Goal: Task Accomplishment & Management: Manage account settings

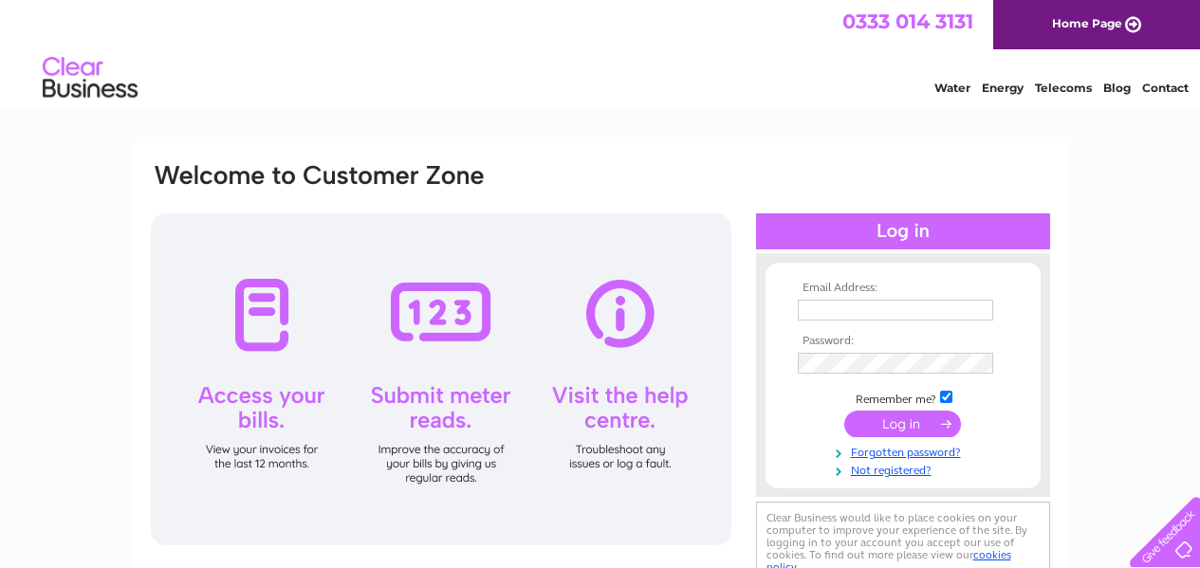
type input "cedric@chapmanmade.uk"
click at [909, 421] on input "submit" at bounding box center [902, 424] width 117 height 27
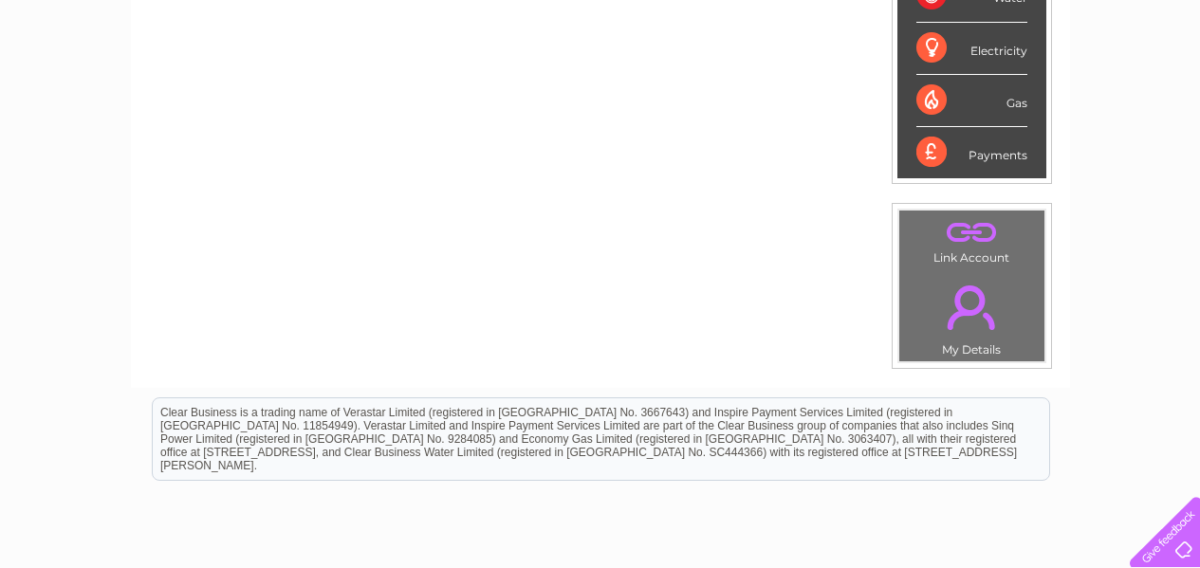
scroll to position [89, 0]
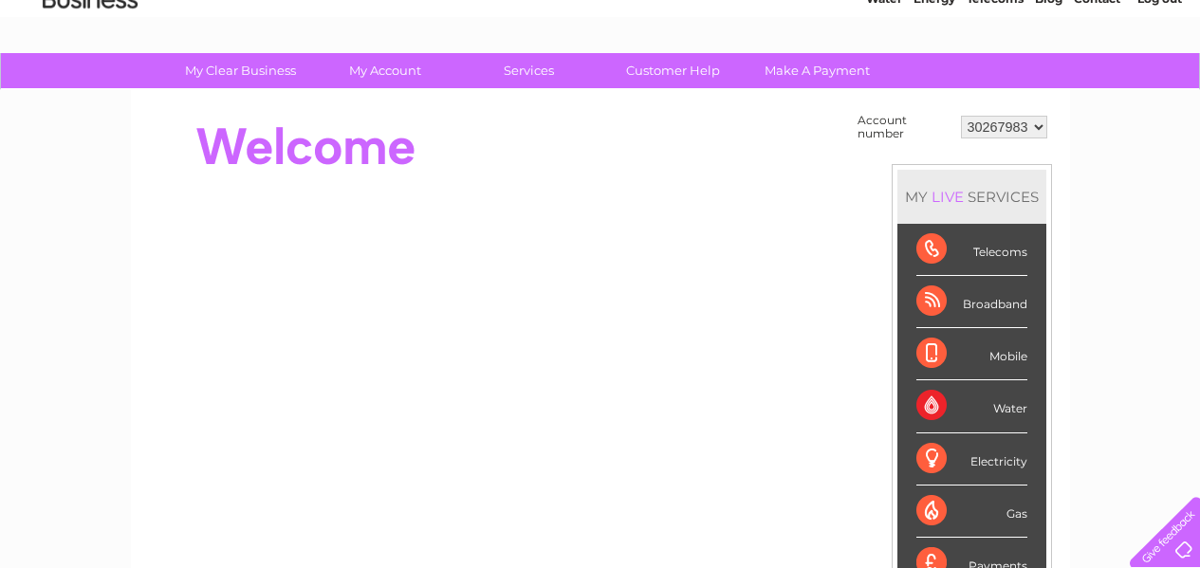
click at [928, 304] on div "Broadband" at bounding box center [971, 302] width 111 height 52
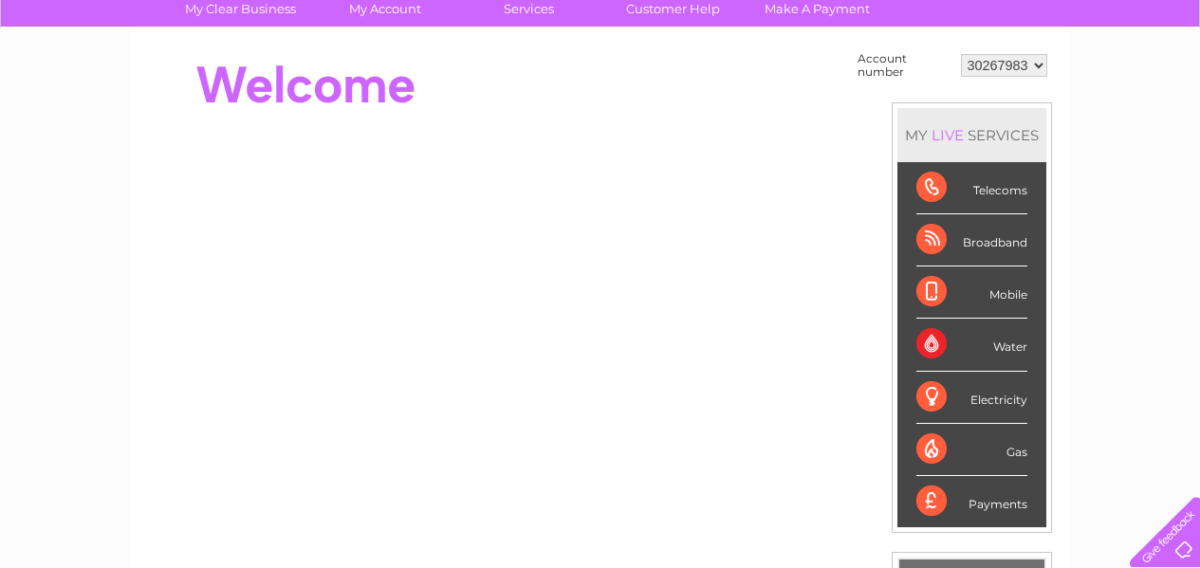
scroll to position [184, 0]
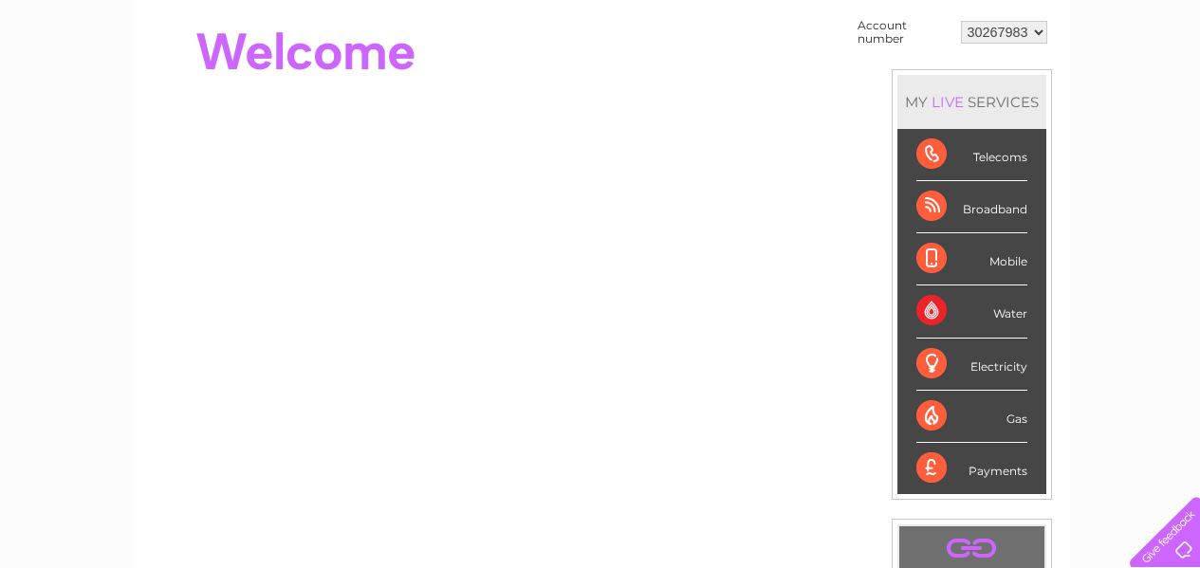
click at [935, 209] on div "Broadband" at bounding box center [971, 207] width 111 height 52
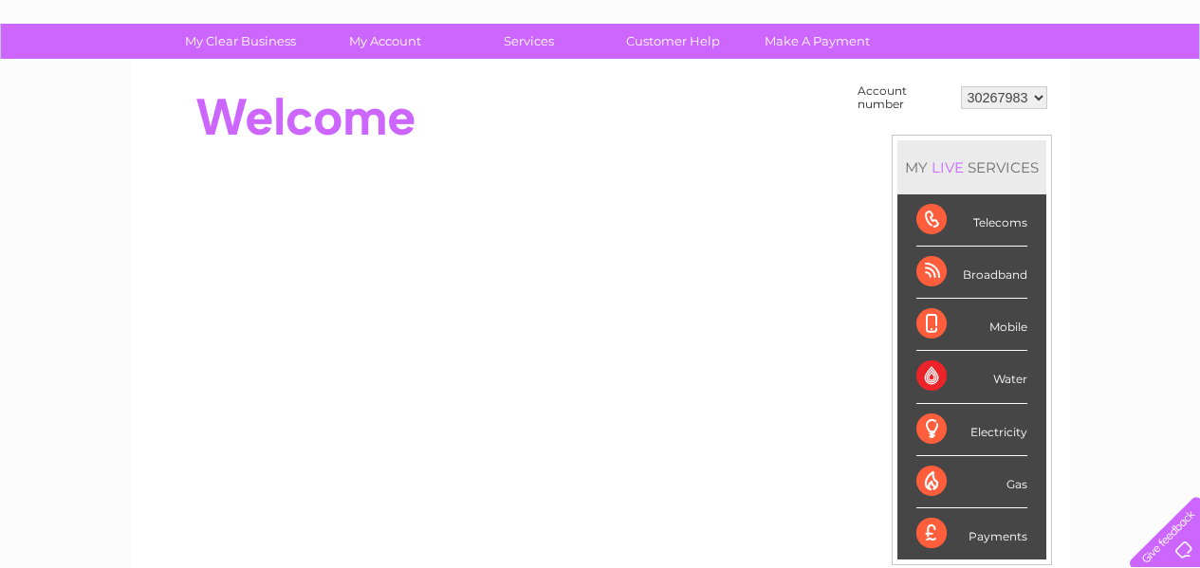
scroll to position [0, 0]
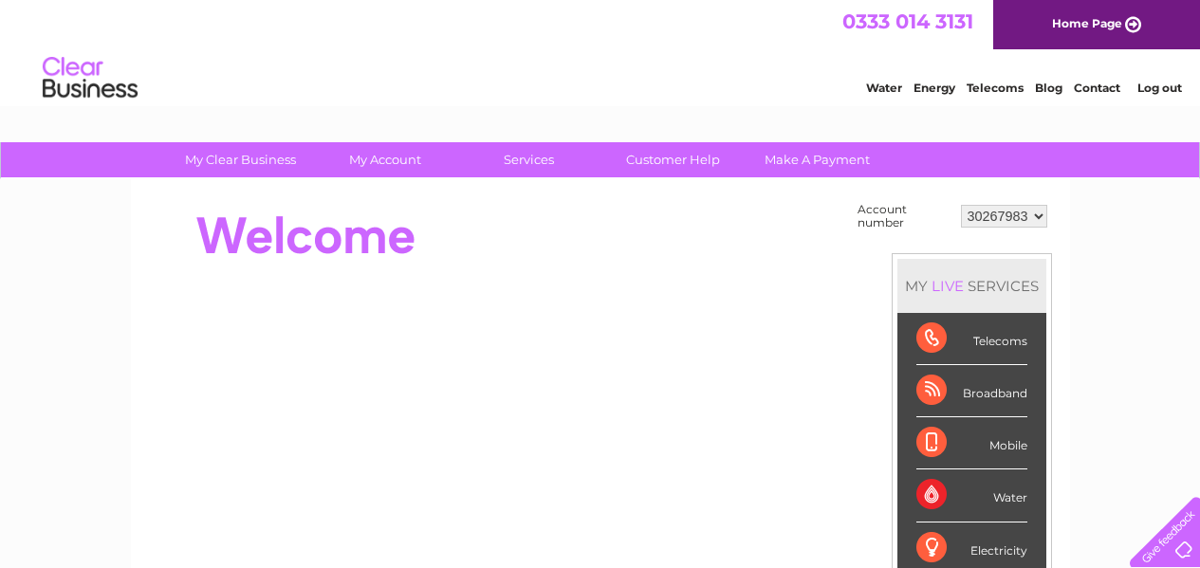
click at [1042, 216] on select "30267983" at bounding box center [1004, 216] width 86 height 23
click at [961, 205] on select "30267983" at bounding box center [1004, 216] width 86 height 23
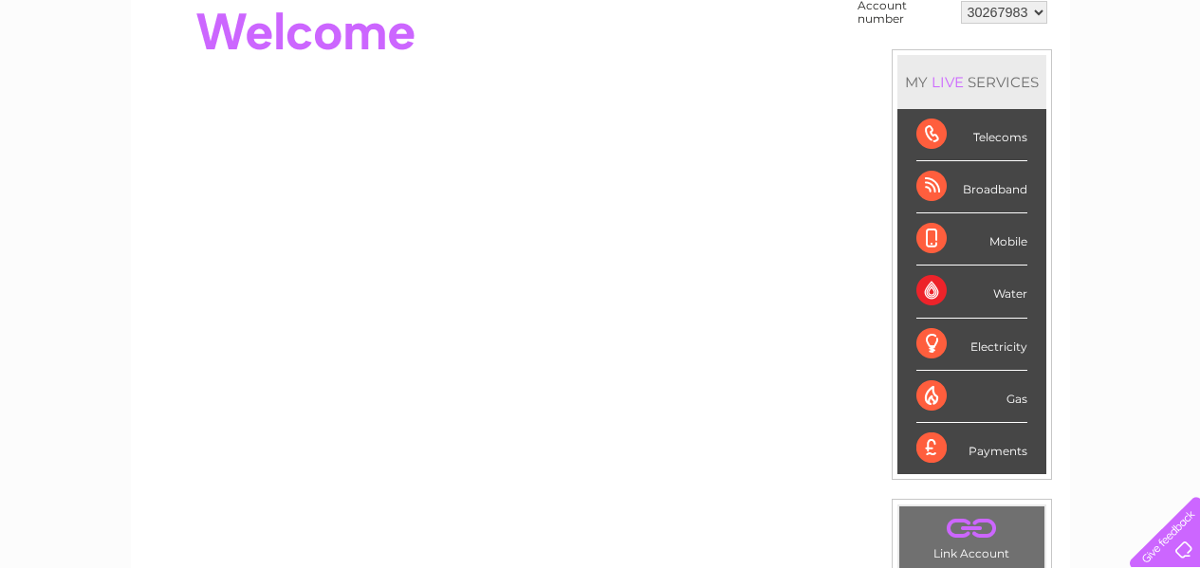
scroll to position [95, 0]
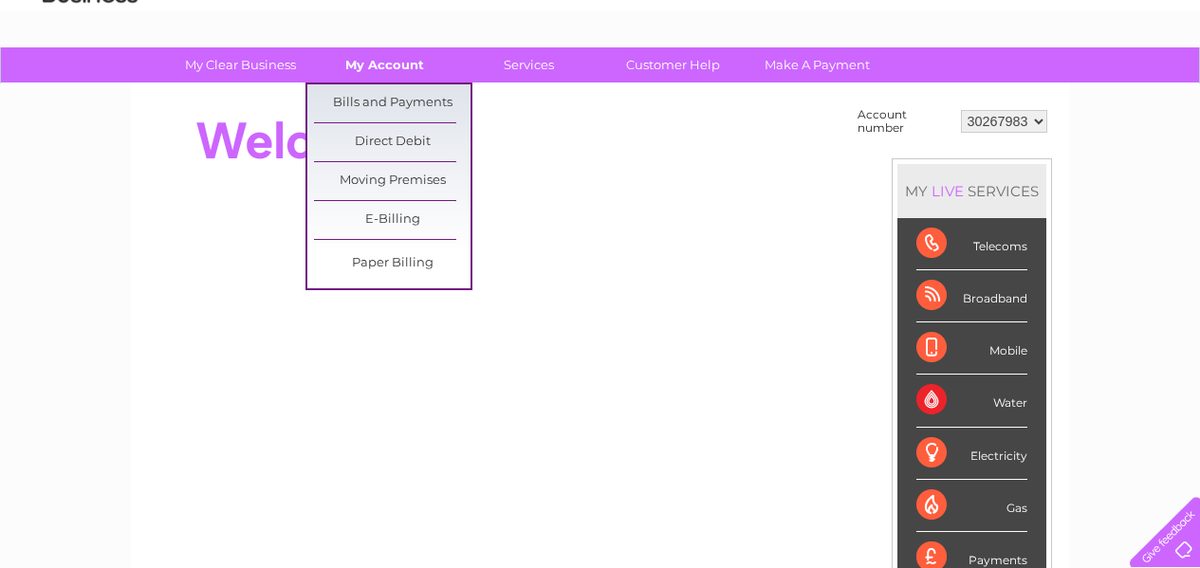
click at [410, 57] on link "My Account" at bounding box center [384, 64] width 157 height 35
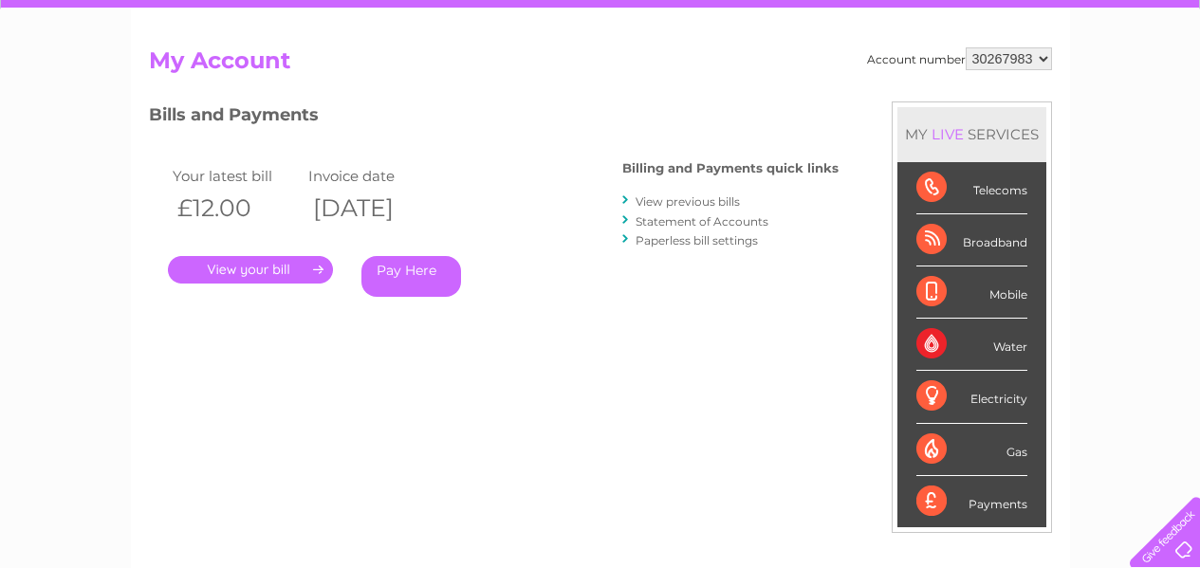
scroll to position [190, 0]
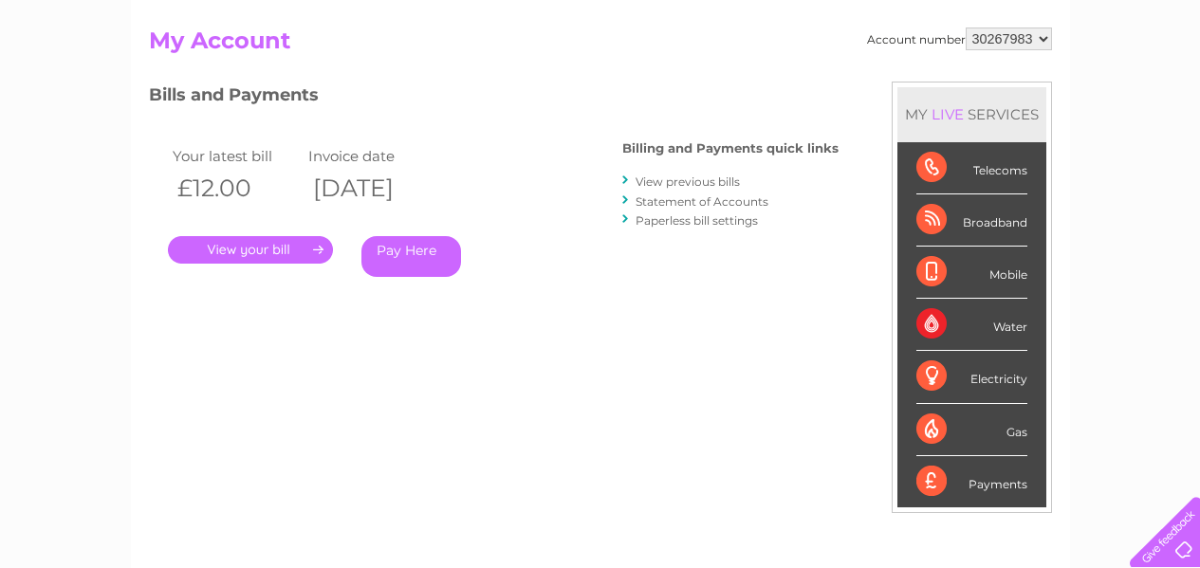
click at [314, 252] on link "." at bounding box center [250, 250] width 165 height 28
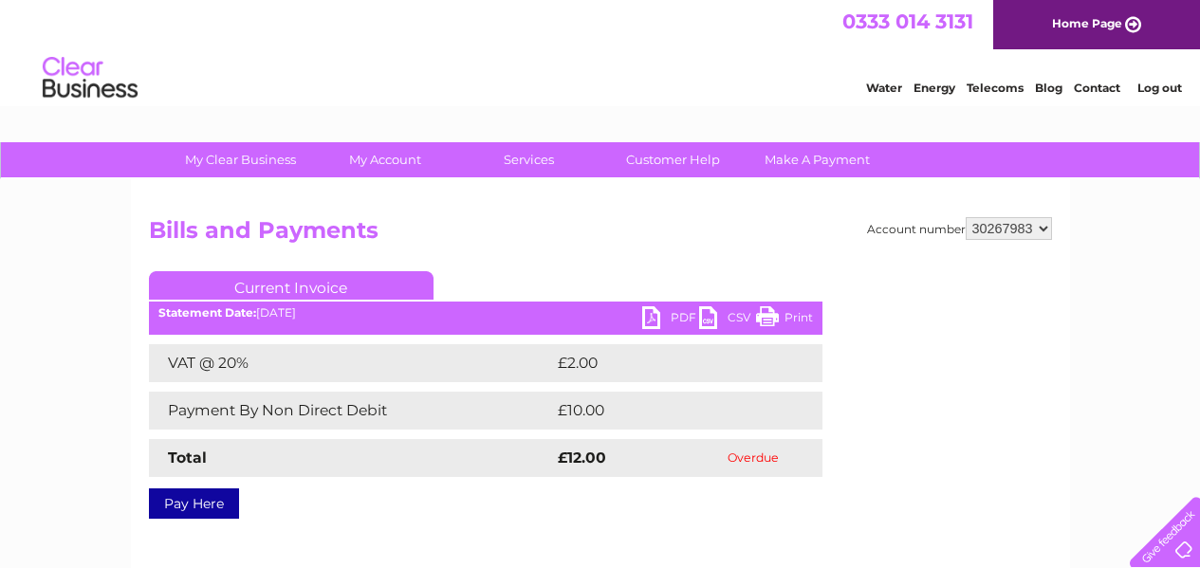
click at [649, 315] on link "PDF" at bounding box center [670, 320] width 57 height 28
click at [815, 111] on html "0333 014 3131 Home Page Water Energy Telecoms Blog Contact Log out" at bounding box center [600, 55] width 1200 height 111
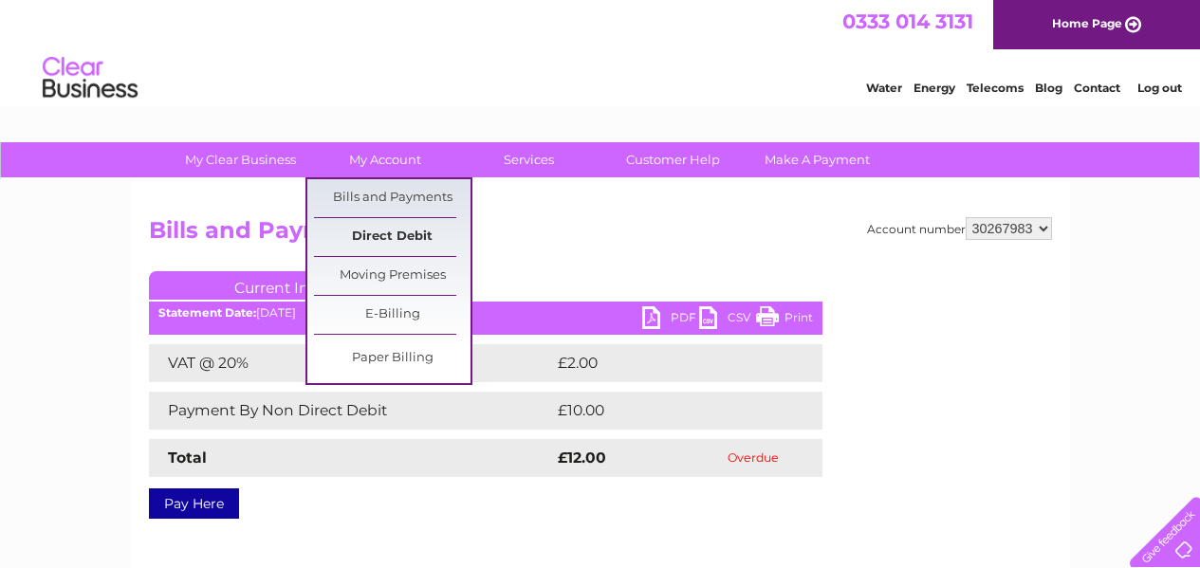
click at [403, 231] on link "Direct Debit" at bounding box center [392, 237] width 157 height 38
click at [405, 232] on link "Direct Debit" at bounding box center [392, 237] width 157 height 38
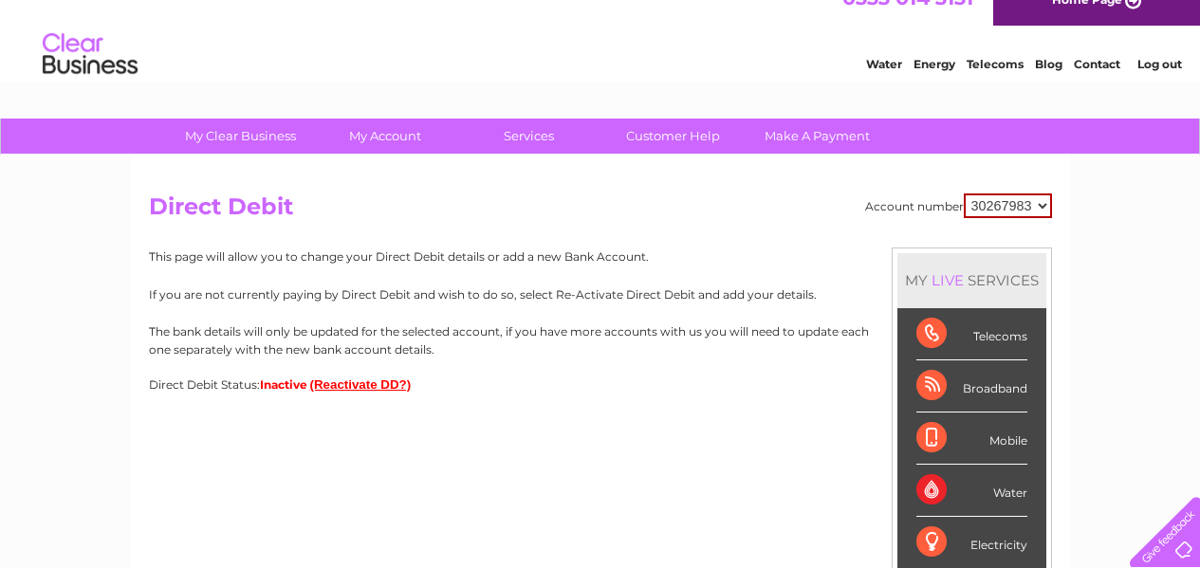
scroll to position [95, 0]
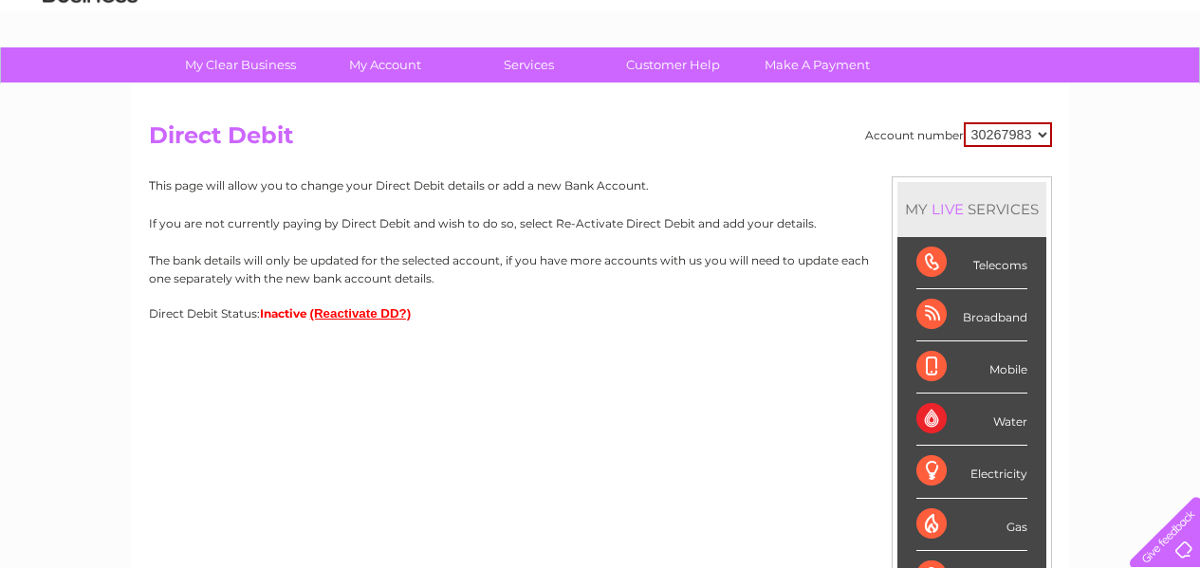
click at [359, 318] on button "(Reactivate DD?)" at bounding box center [361, 313] width 102 height 14
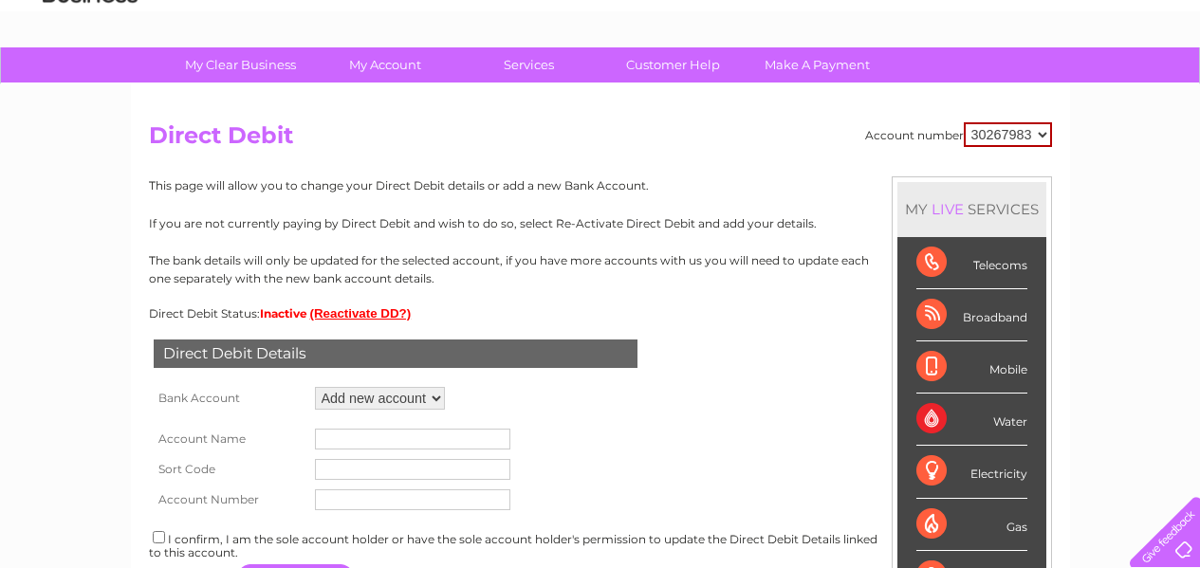
scroll to position [190, 0]
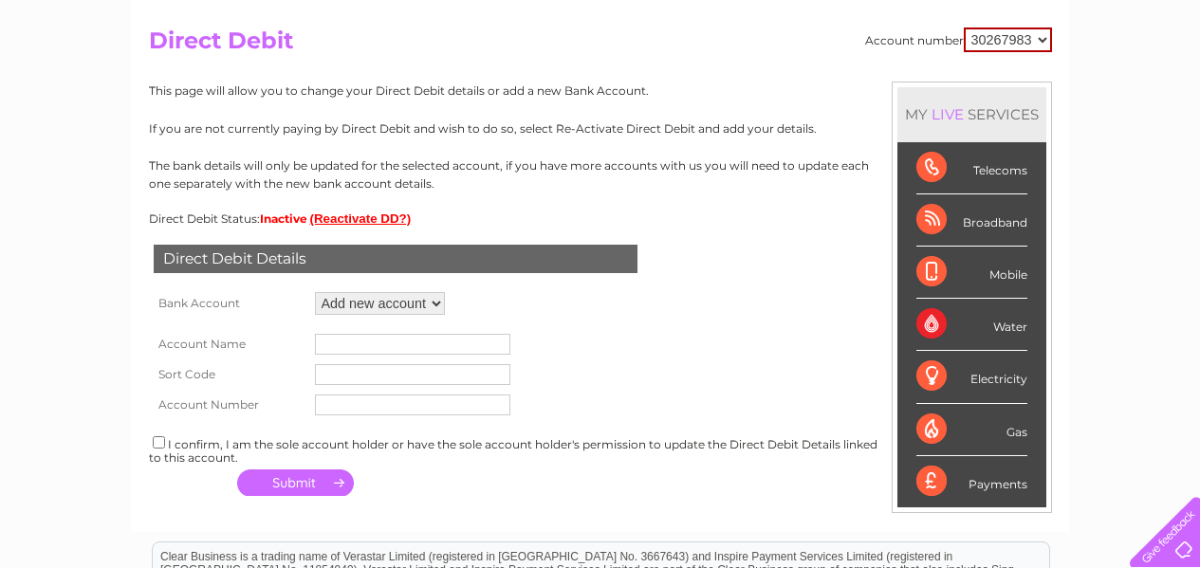
click at [157, 446] on input "checkbox" at bounding box center [159, 442] width 12 height 12
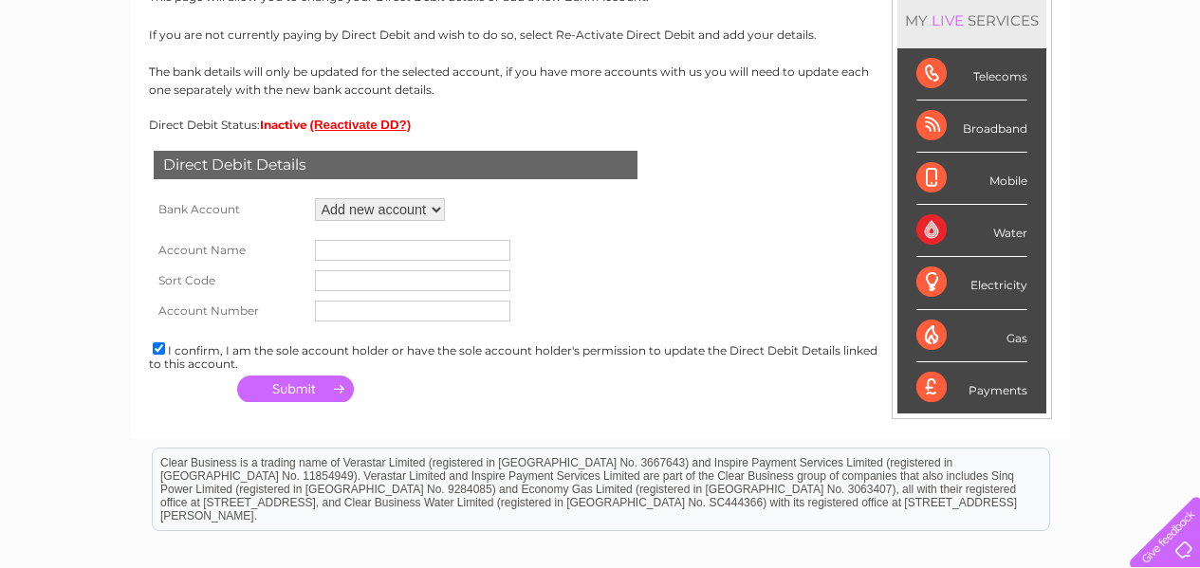
scroll to position [285, 0]
click at [157, 344] on input "checkbox" at bounding box center [159, 348] width 12 height 12
checkbox input "false"
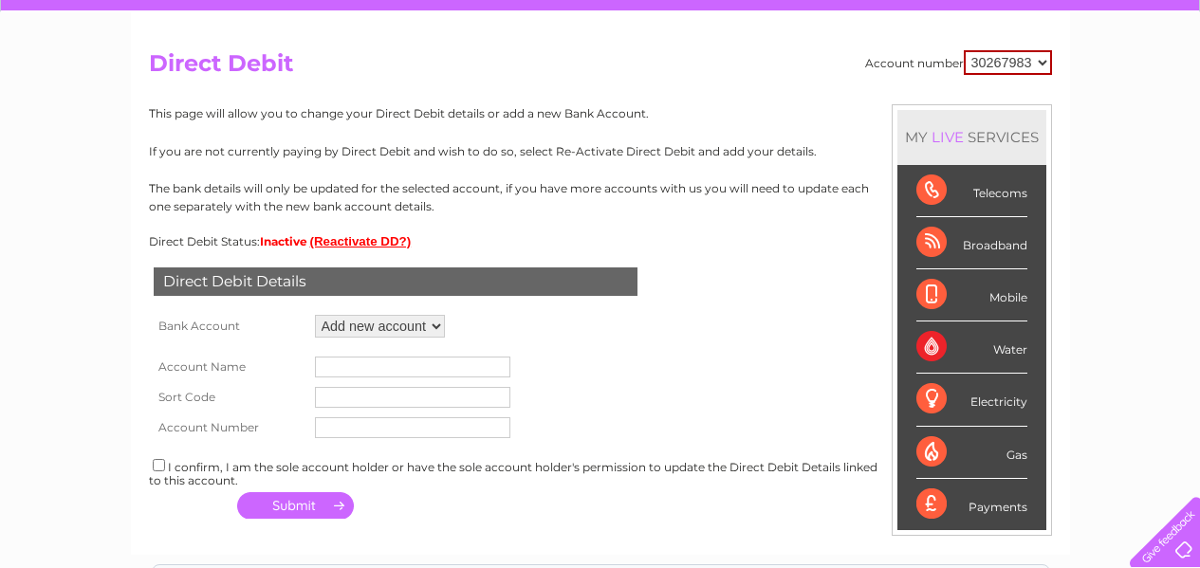
scroll to position [0, 0]
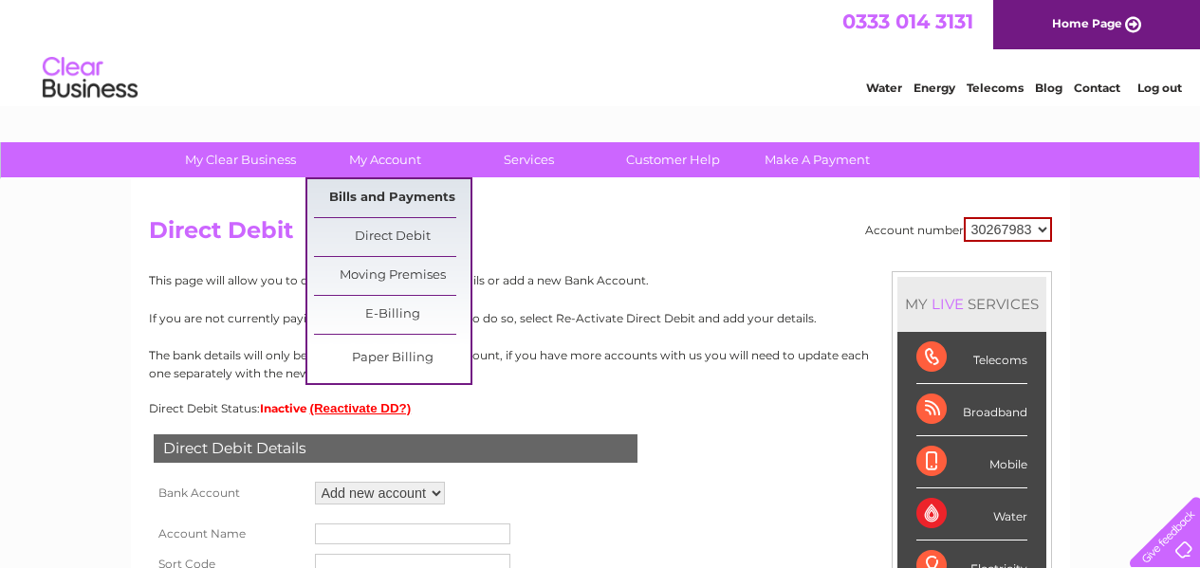
click at [413, 194] on link "Bills and Payments" at bounding box center [392, 198] width 157 height 38
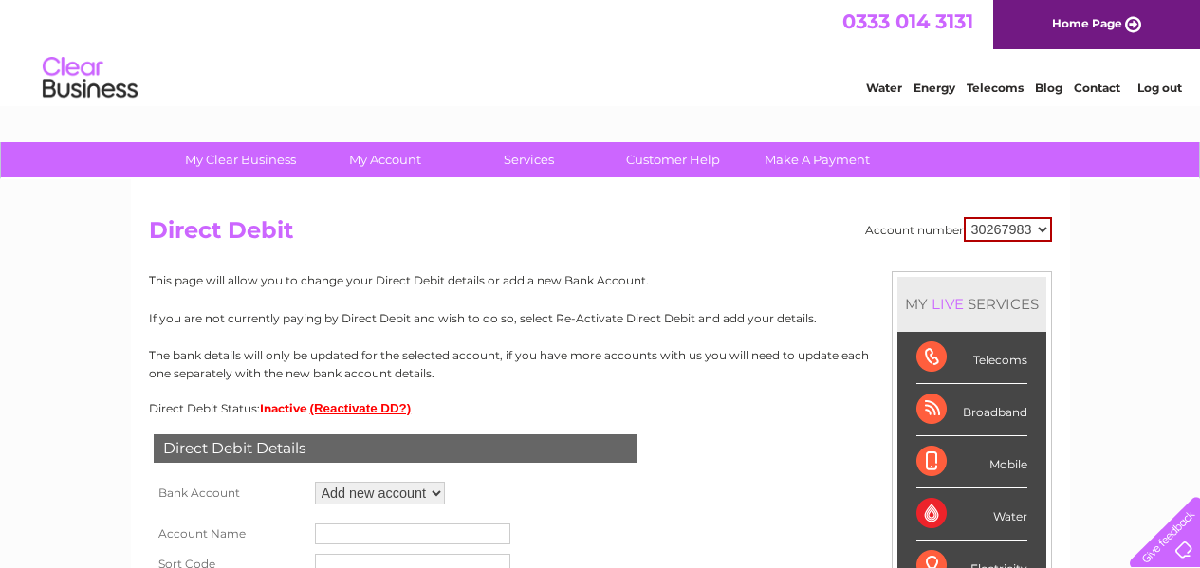
click at [656, 232] on h2 "Direct Debit" at bounding box center [600, 235] width 903 height 36
